Goal: Transaction & Acquisition: Purchase product/service

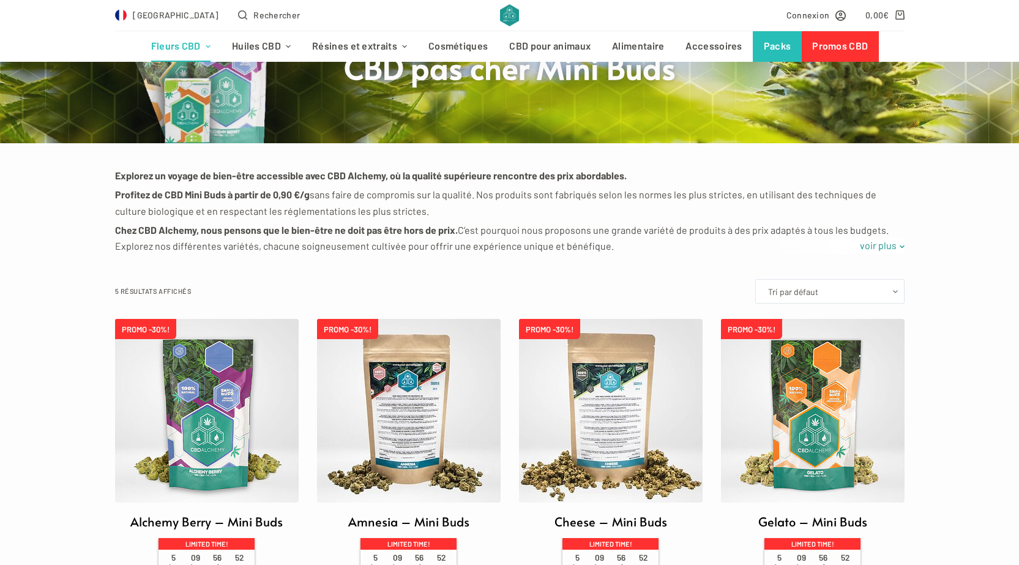
scroll to position [184, 0]
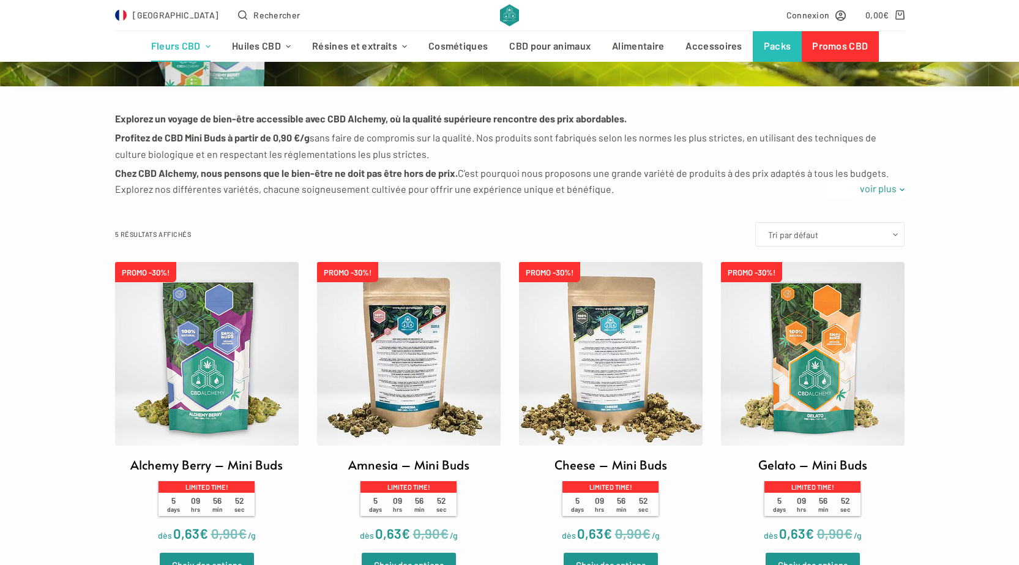
click at [815, 368] on img at bounding box center [813, 354] width 184 height 184
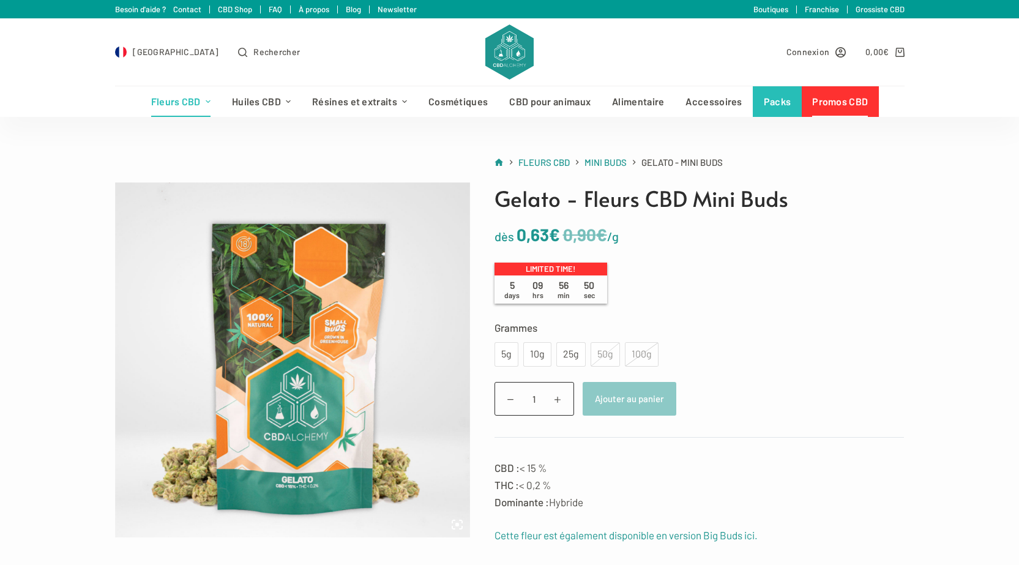
click at [639, 353] on div "100g" at bounding box center [642, 354] width 34 height 24
click at [606, 354] on div "50g" at bounding box center [604, 354] width 29 height 24
click at [634, 357] on div "100g" at bounding box center [642, 354] width 34 height 24
click at [645, 349] on div "100g" at bounding box center [642, 354] width 34 height 24
